Goal: Task Accomplishment & Management: Manage account settings

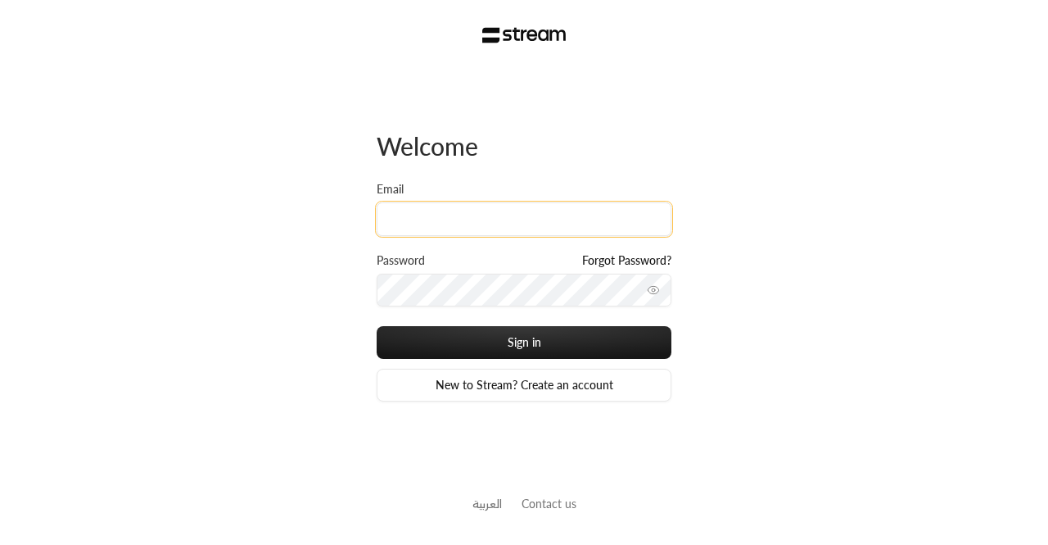
click at [506, 210] on input "Email" at bounding box center [524, 219] width 295 height 34
paste input "[EMAIL_ADDRESS][DOMAIN_NAME]"
type input "[EMAIL_ADDRESS][DOMAIN_NAME]"
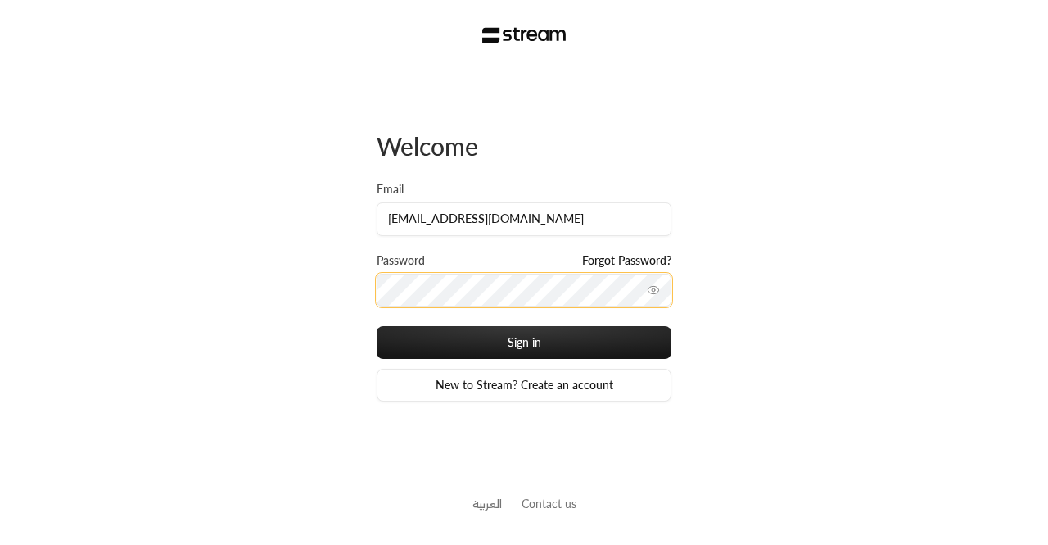
click at [377, 326] on button "Sign in" at bounding box center [524, 342] width 295 height 33
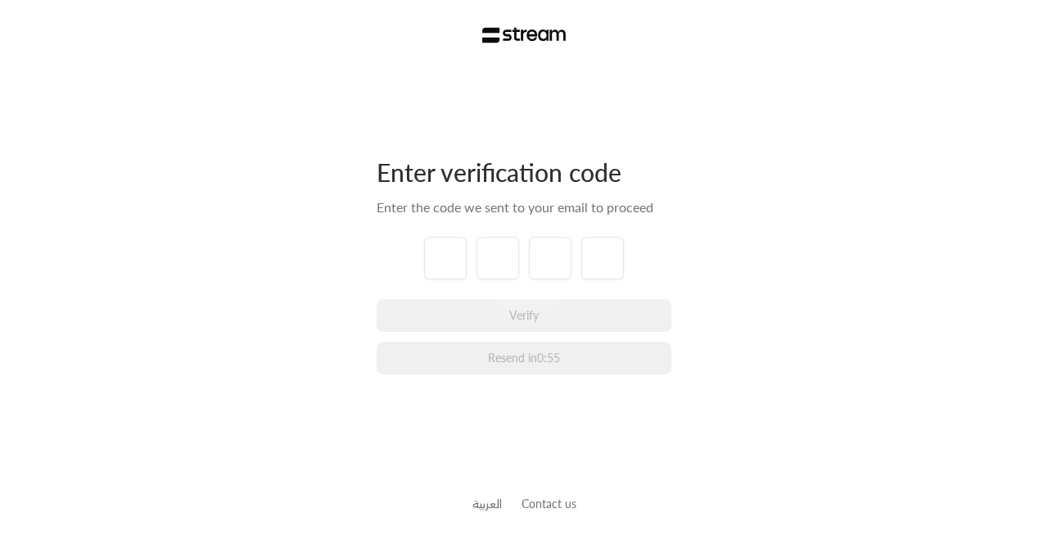
click at [322, 78] on div "Enter verification code Enter the code we sent to your email to proceed Verify …" at bounding box center [524, 272] width 1048 height 545
click at [450, 255] on input "tel" at bounding box center [445, 258] width 43 height 43
paste input "6"
type input "6"
type input "9"
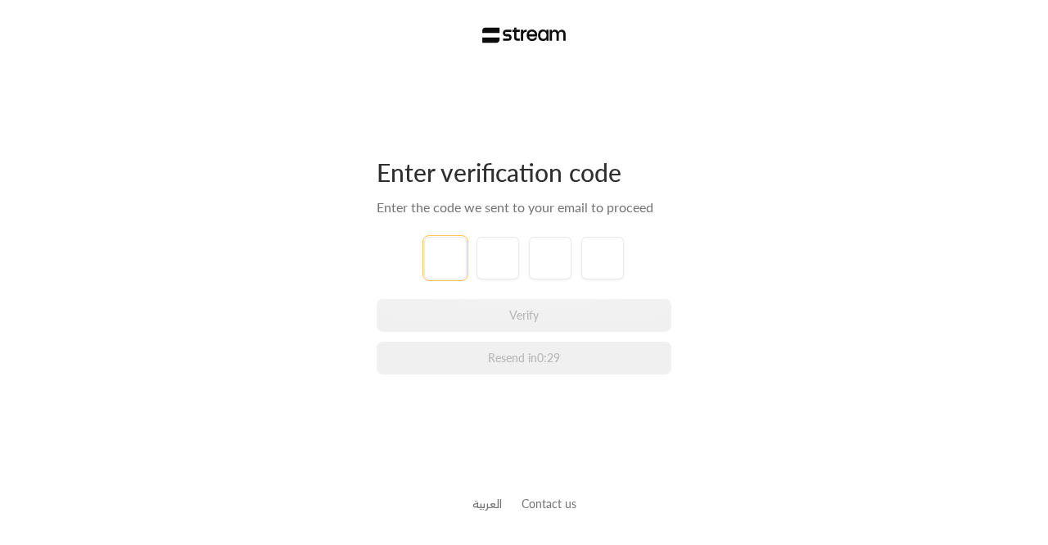
type input "1"
type input "5"
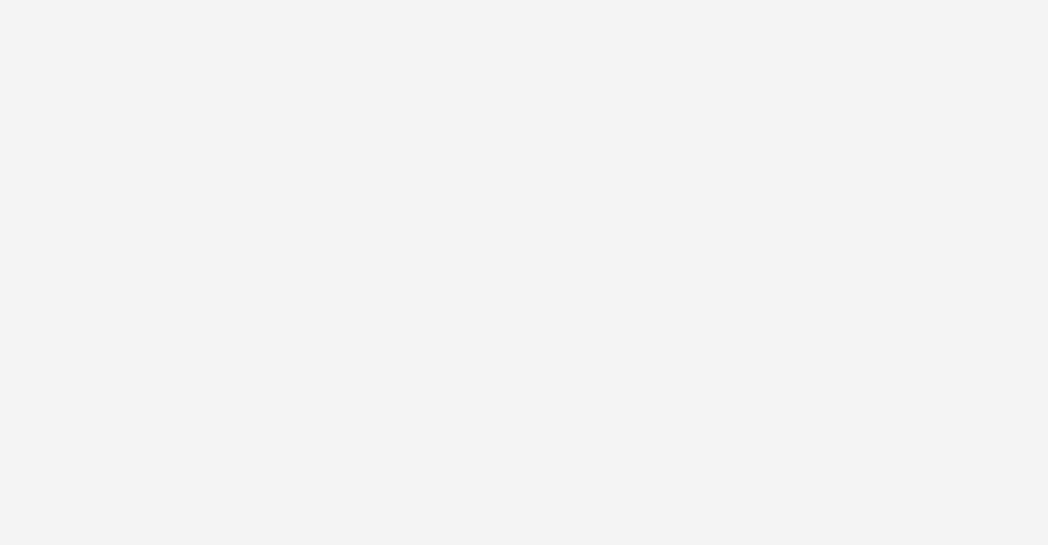
click at [501, 289] on div "Enter verification code Enter the code we sent to your email to proceed 6 9 1 5…" at bounding box center [524, 272] width 1048 height 545
